Goal: Task Accomplishment & Management: Manage account settings

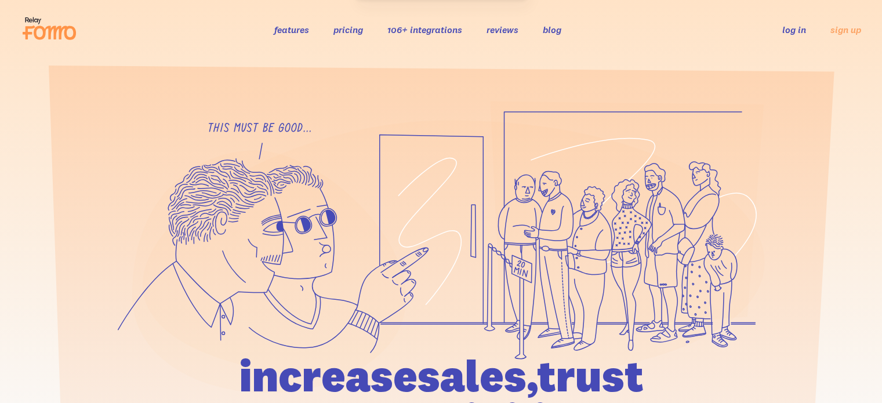
click at [793, 28] on link "log in" at bounding box center [794, 30] width 24 height 12
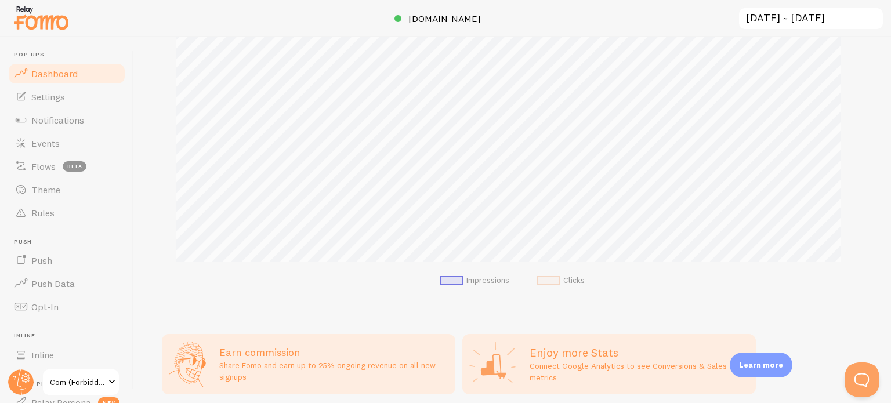
scroll to position [290, 0]
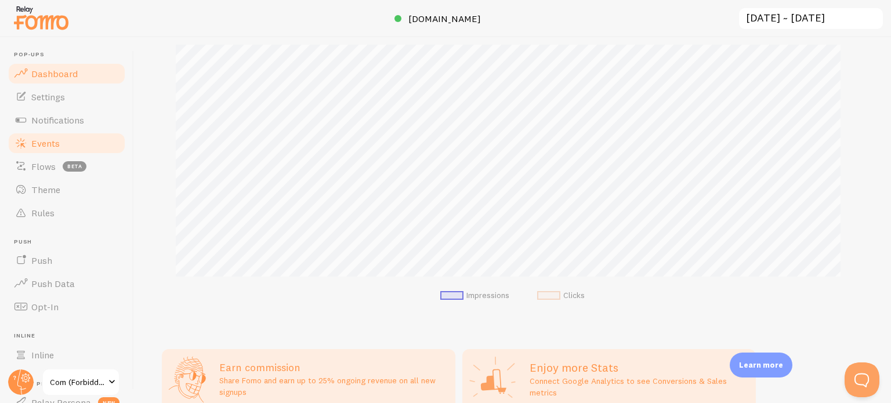
click at [67, 143] on link "Events" at bounding box center [66, 143] width 119 height 23
